Goal: Find specific page/section: Find specific page/section

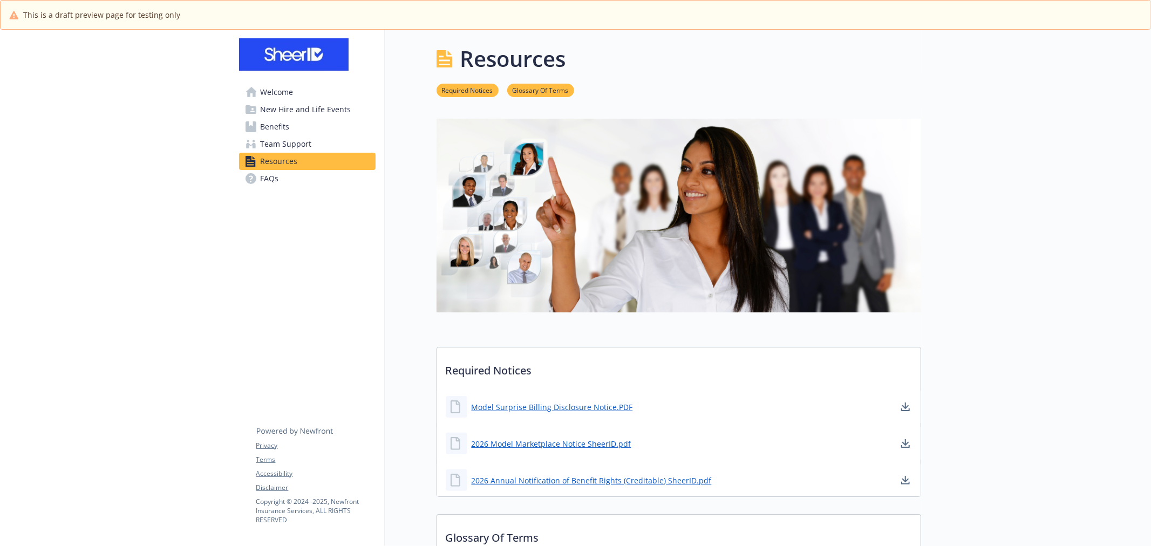
scroll to position [160, 0]
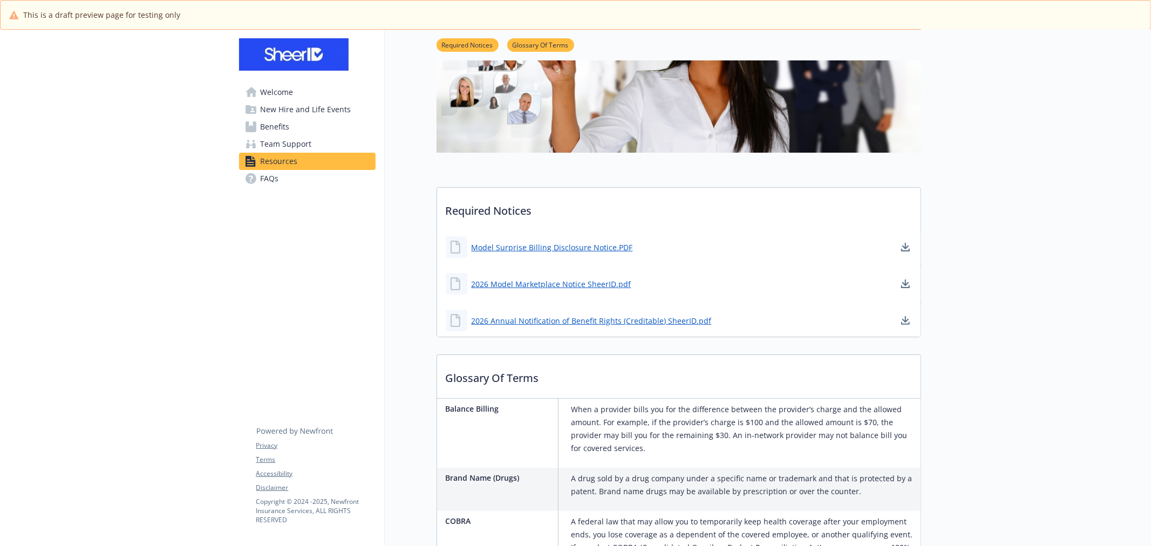
click at [286, 127] on span "Benefits" at bounding box center [275, 126] width 29 height 17
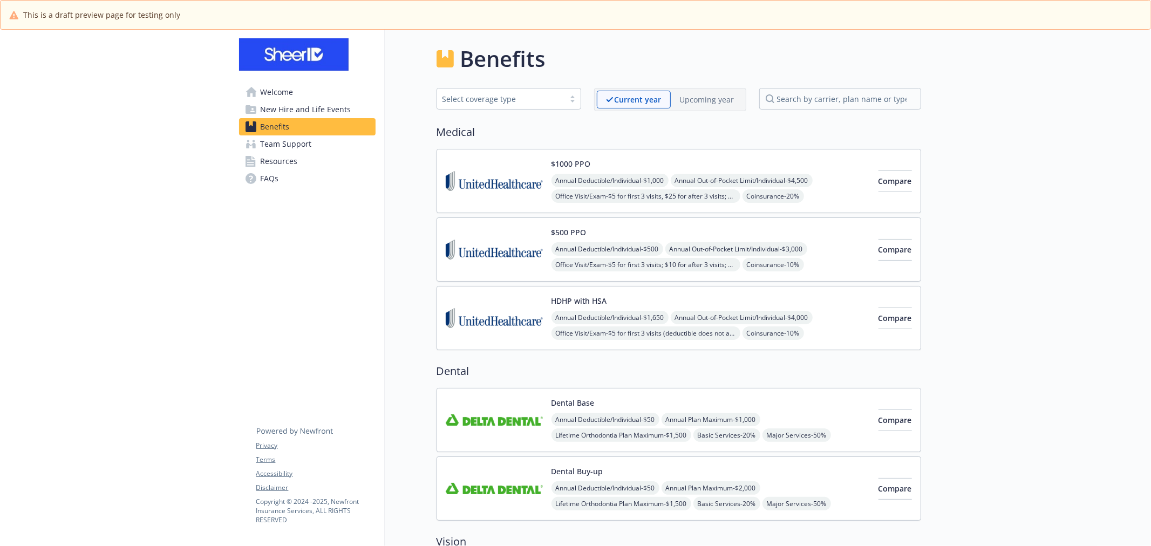
click at [525, 188] on img at bounding box center [494, 181] width 97 height 46
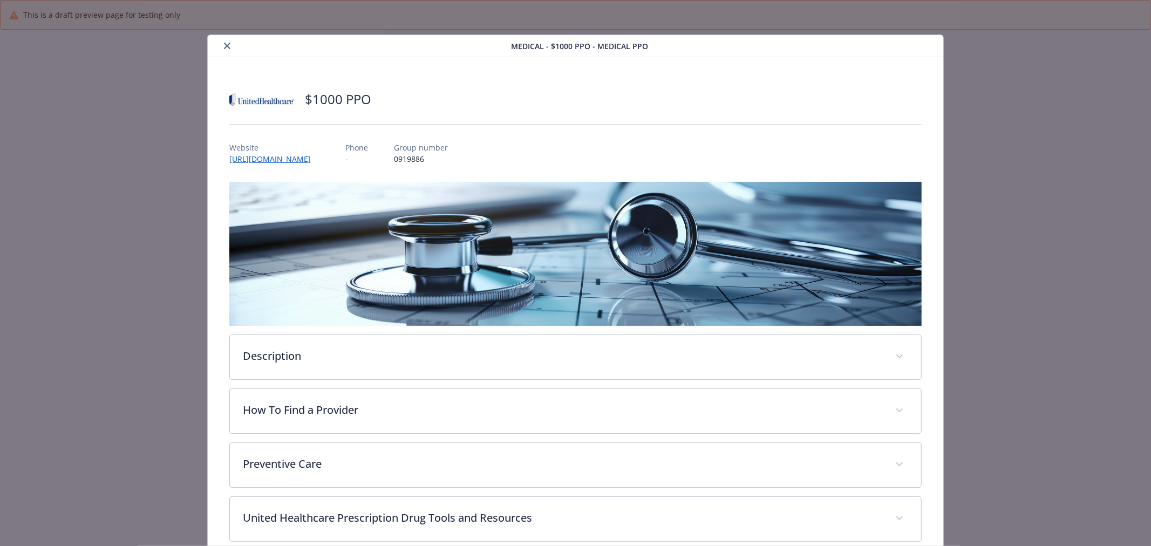
scroll to position [32, 0]
